Goal: Transaction & Acquisition: Purchase product/service

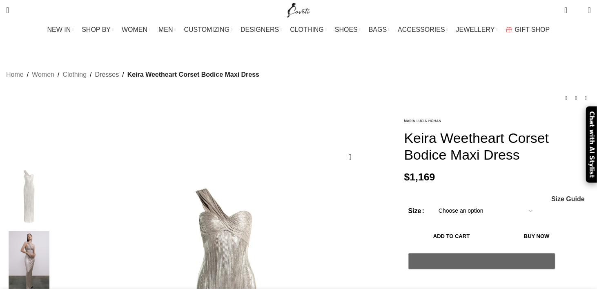
drag, startPoint x: 0, startPoint y: 0, endPoint x: 145, endPoint y: 67, distance: 159.5
click at [119, 69] on link "Dresses" at bounding box center [107, 74] width 24 height 11
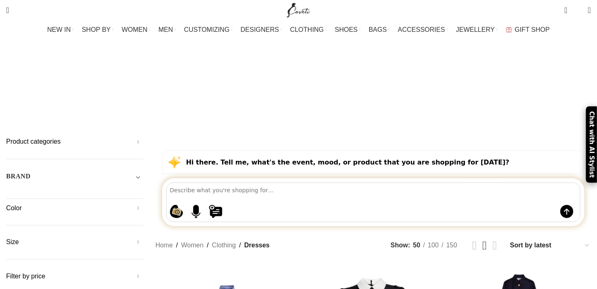
click at [143, 204] on h5 "Color" at bounding box center [74, 208] width 137 height 9
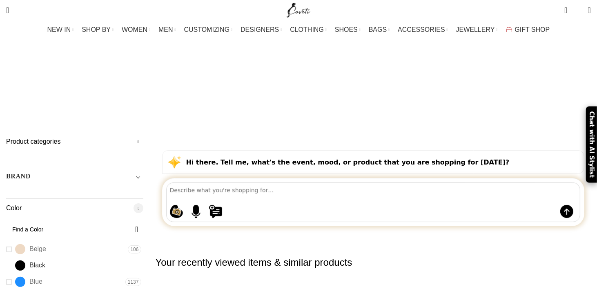
click at [57, 259] on link "Black Black" at bounding box center [64, 266] width 117 height 14
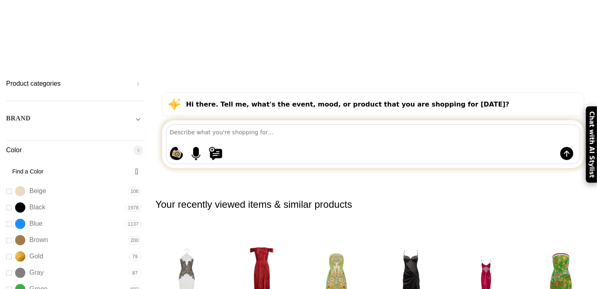
scroll to position [123, 0]
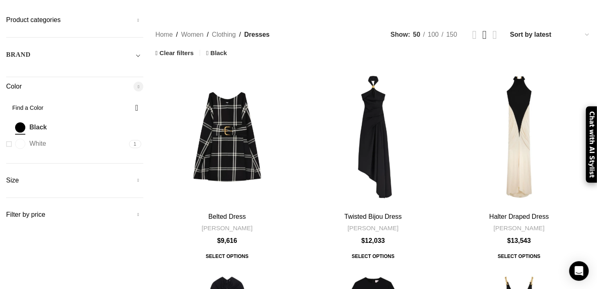
click at [56, 137] on link "White White" at bounding box center [66, 144] width 121 height 14
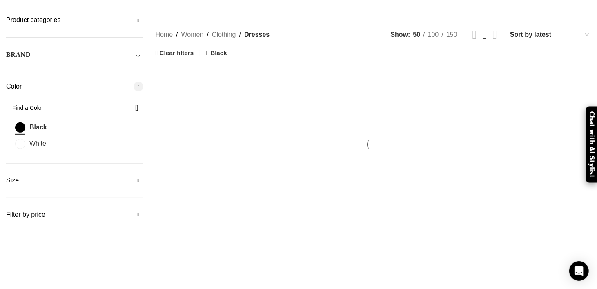
click at [56, 137] on link "White White" at bounding box center [66, 144] width 121 height 14
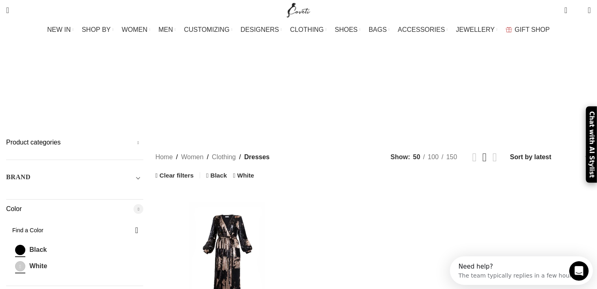
click at [57, 259] on link "White White" at bounding box center [66, 266] width 121 height 14
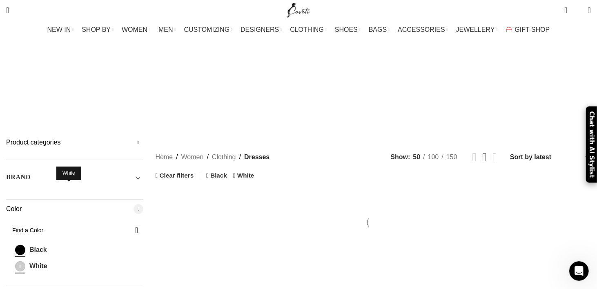
click at [25, 261] on span at bounding box center [20, 266] width 10 height 10
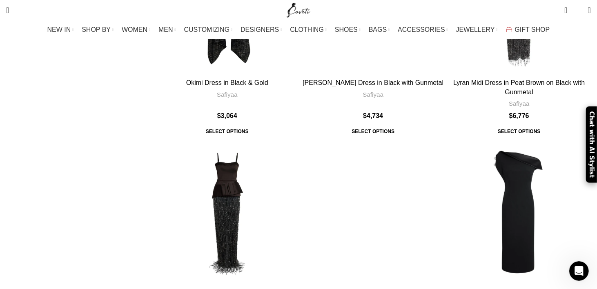
scroll to position [2369, 0]
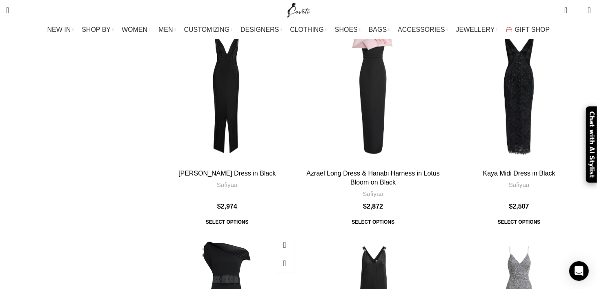
scroll to position [3225, 0]
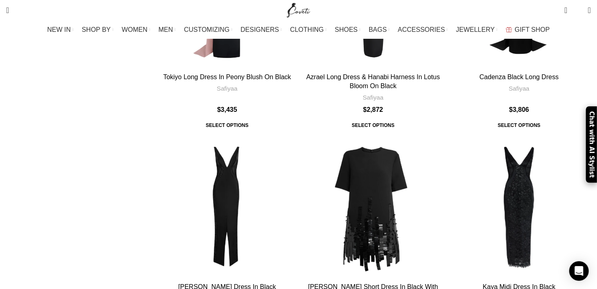
scroll to position [2130, 0]
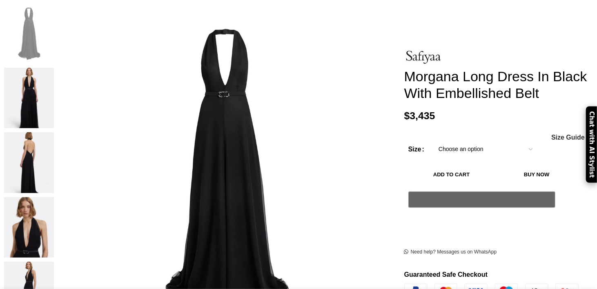
click at [54, 77] on img at bounding box center [29, 98] width 50 height 61
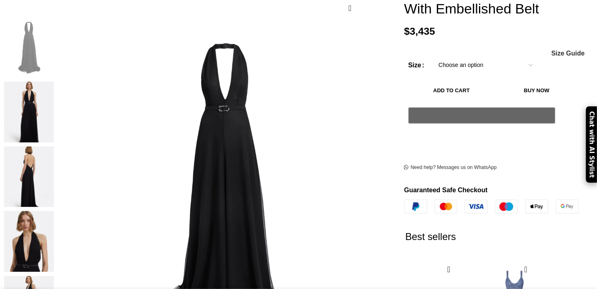
click at [54, 211] on img at bounding box center [29, 241] width 50 height 61
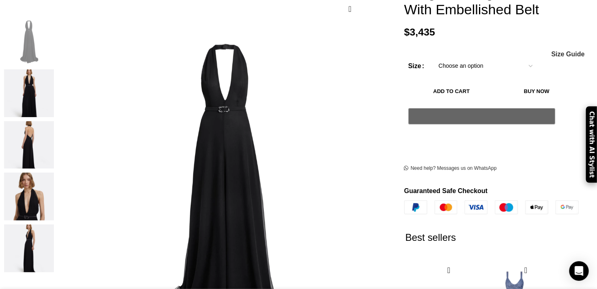
click at [54, 198] on img "4 / 5" at bounding box center [29, 197] width 50 height 48
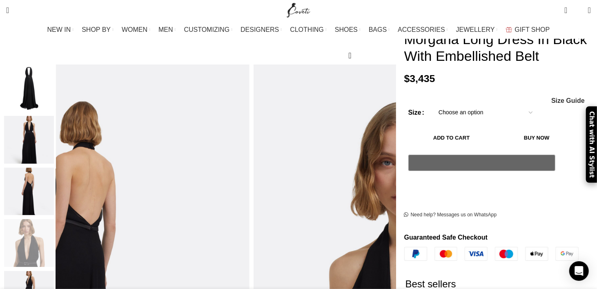
scroll to position [82, 0]
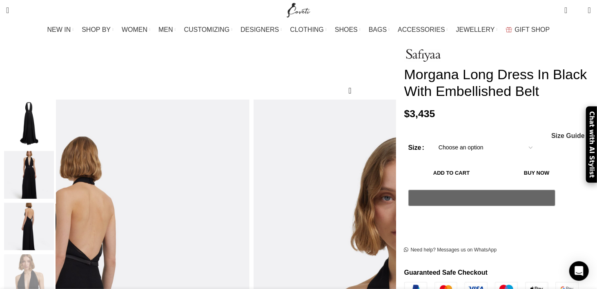
click at [432, 150] on select "Choose an option 6 UK 8 UK 10 UK 12 UK 14 UK 16 UK 18 UK 20 UK" at bounding box center [485, 147] width 106 height 17
